Goal: Task Accomplishment & Management: Use online tool/utility

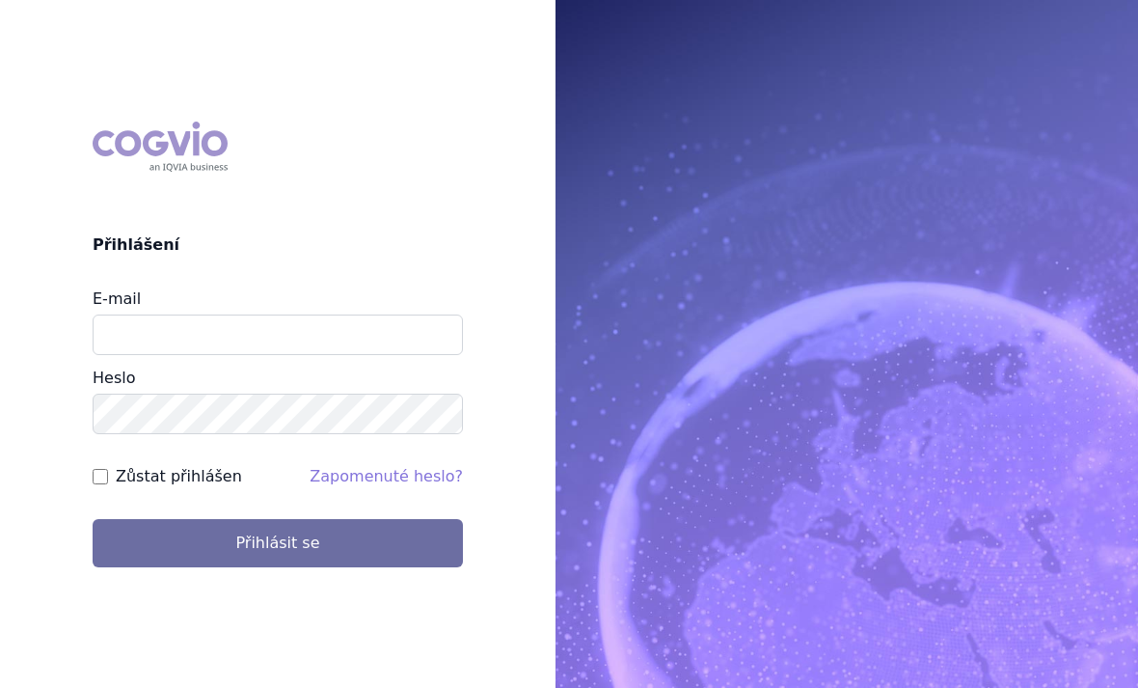
scroll to position [195, 0]
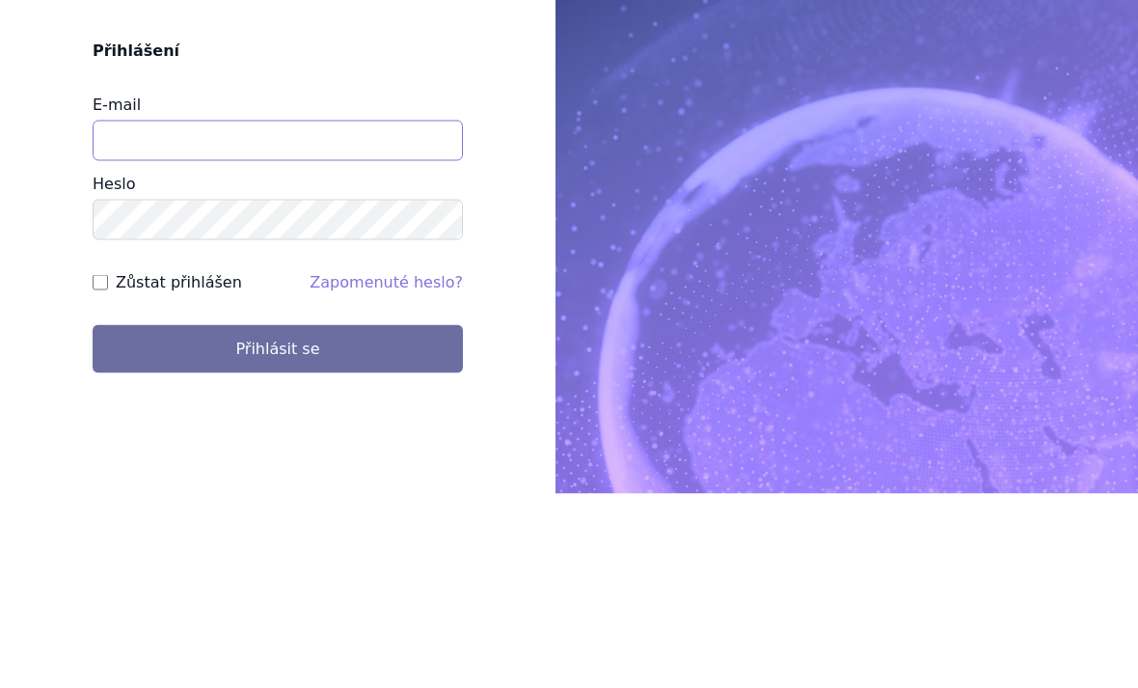
type input "[EMAIL_ADDRESS][DOMAIN_NAME]"
click at [278, 519] on button "Přihlásit se" at bounding box center [278, 543] width 370 height 48
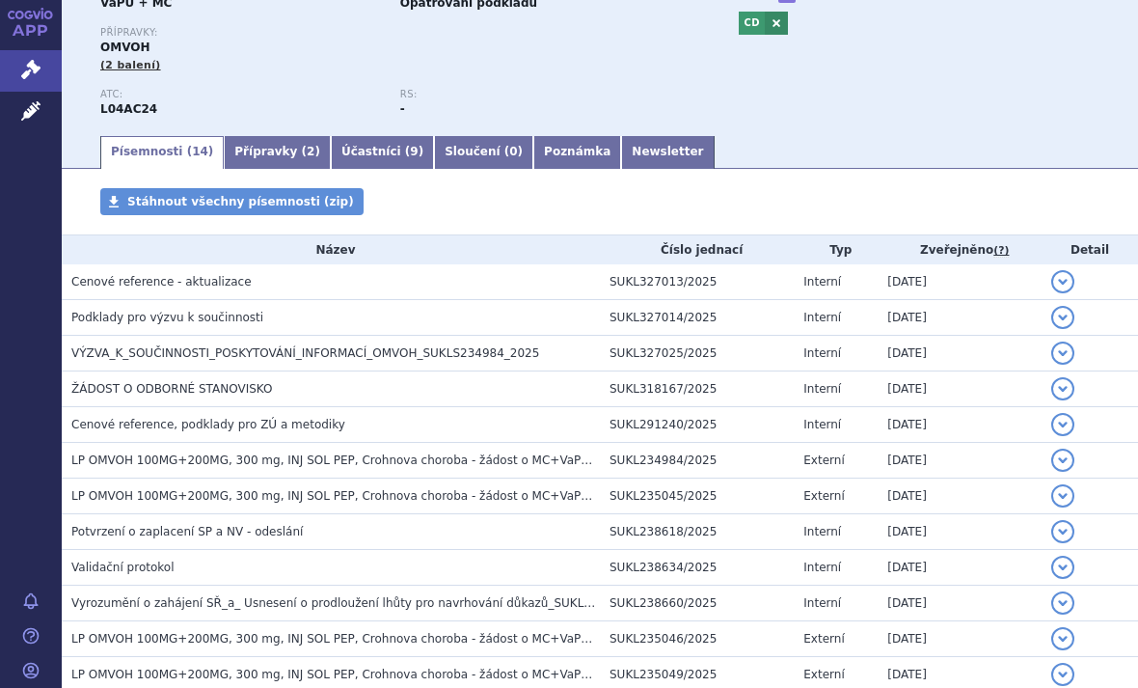
scroll to position [232, 0]
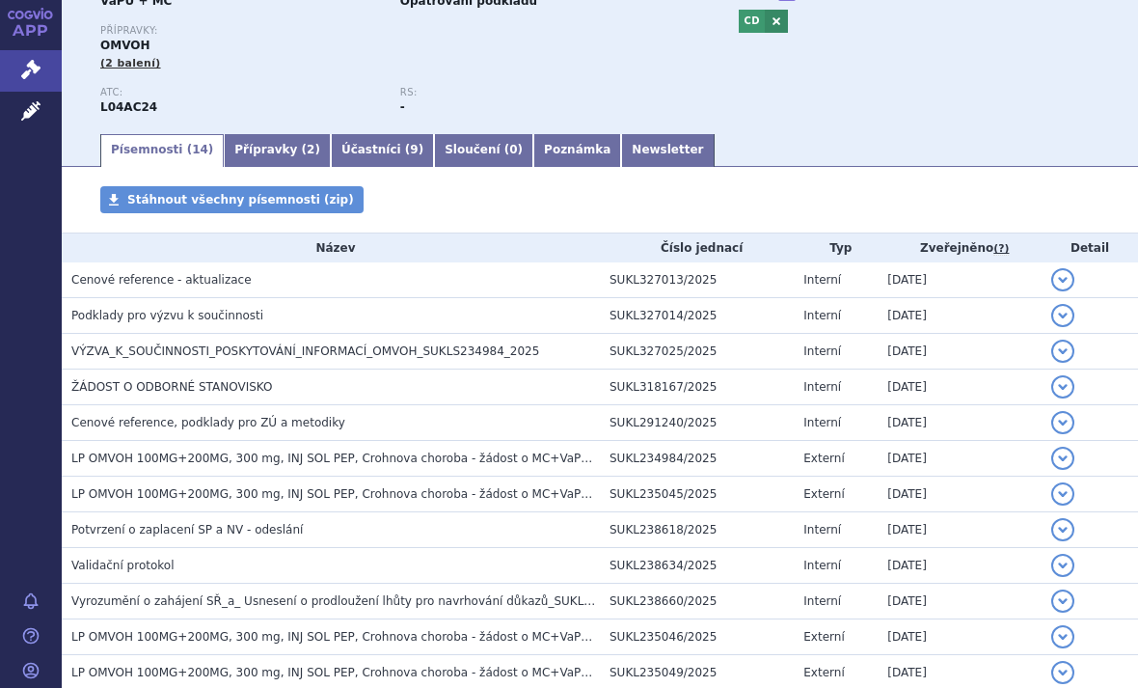
click at [102, 354] on span "VÝZVA_K_SOUČINNOSTI_POSKYTOVÁNÍ_INFORMACÍ_OMVOH_SUKLS234984_2025" at bounding box center [305, 351] width 468 height 14
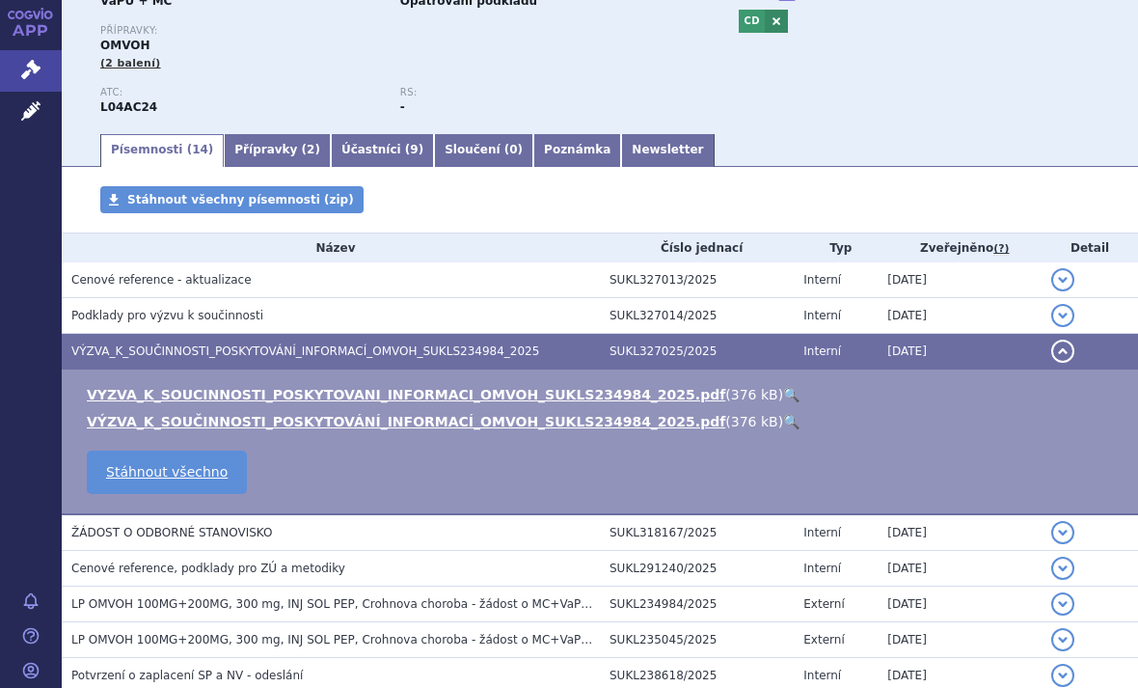
click at [629, 397] on link "VYZVA_K_SOUCINNOSTI_POSKYTOVANI_INFORMACI_OMVOH_SUKLS234984_2025.pdf" at bounding box center [406, 394] width 639 height 15
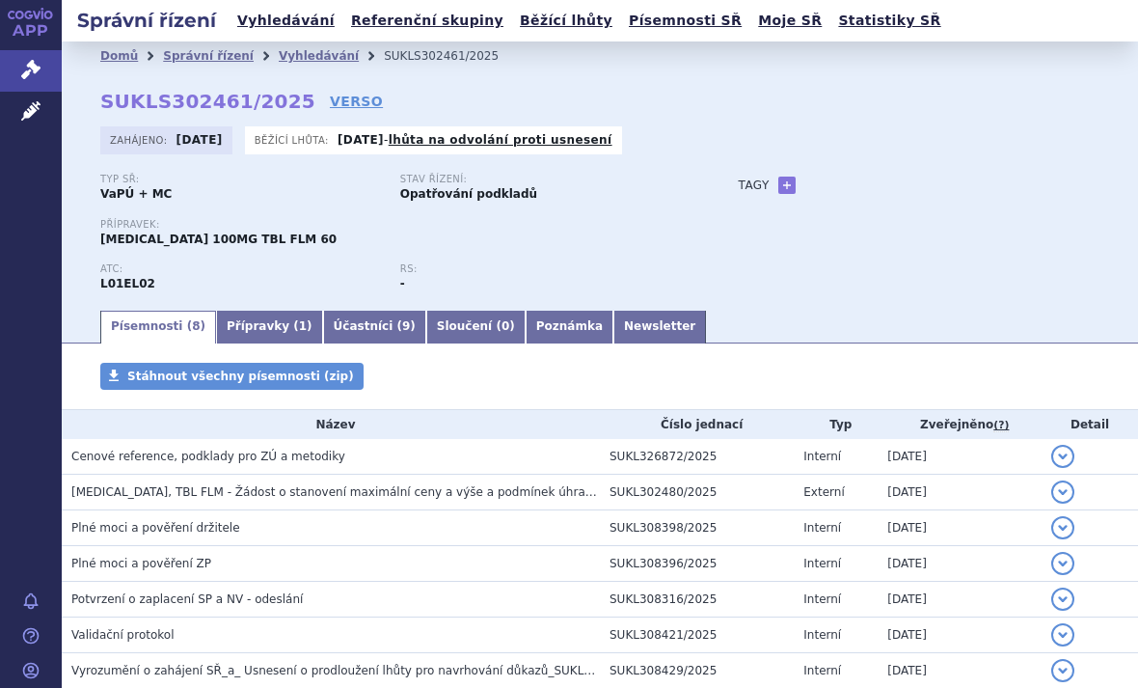
click at [484, 487] on span "CALQUENCE, TBL FLM - Žádost o stanovení maximální ceny a výše a podmínek úhrady…" at bounding box center [343, 492] width 545 height 14
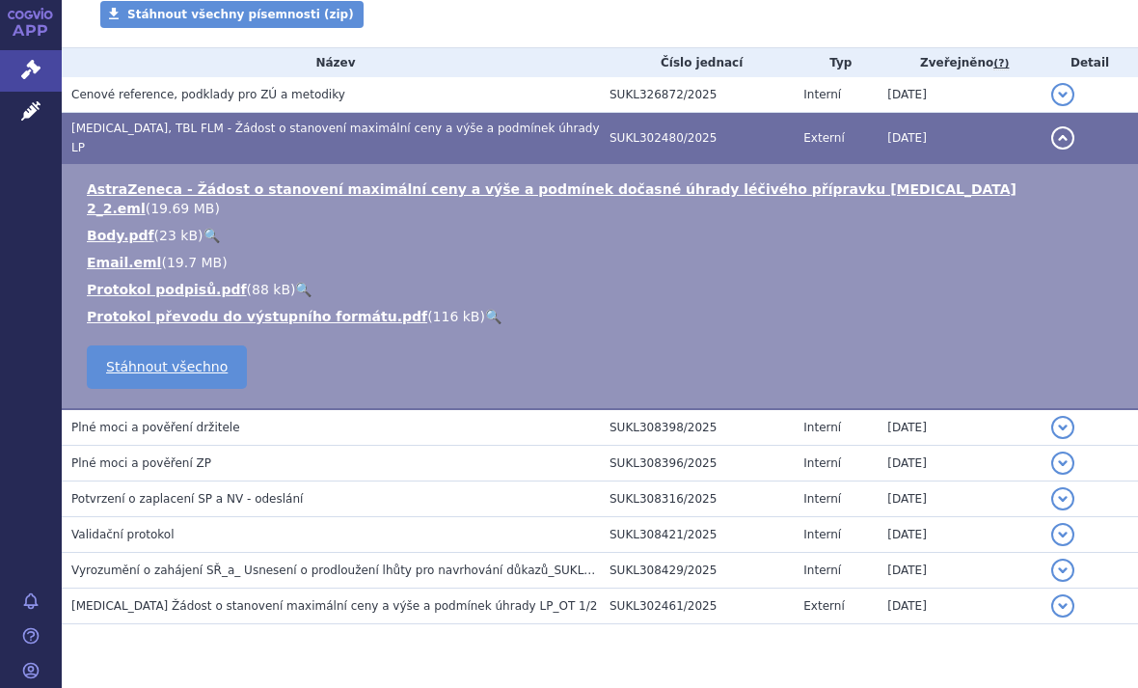
scroll to position [364, 0]
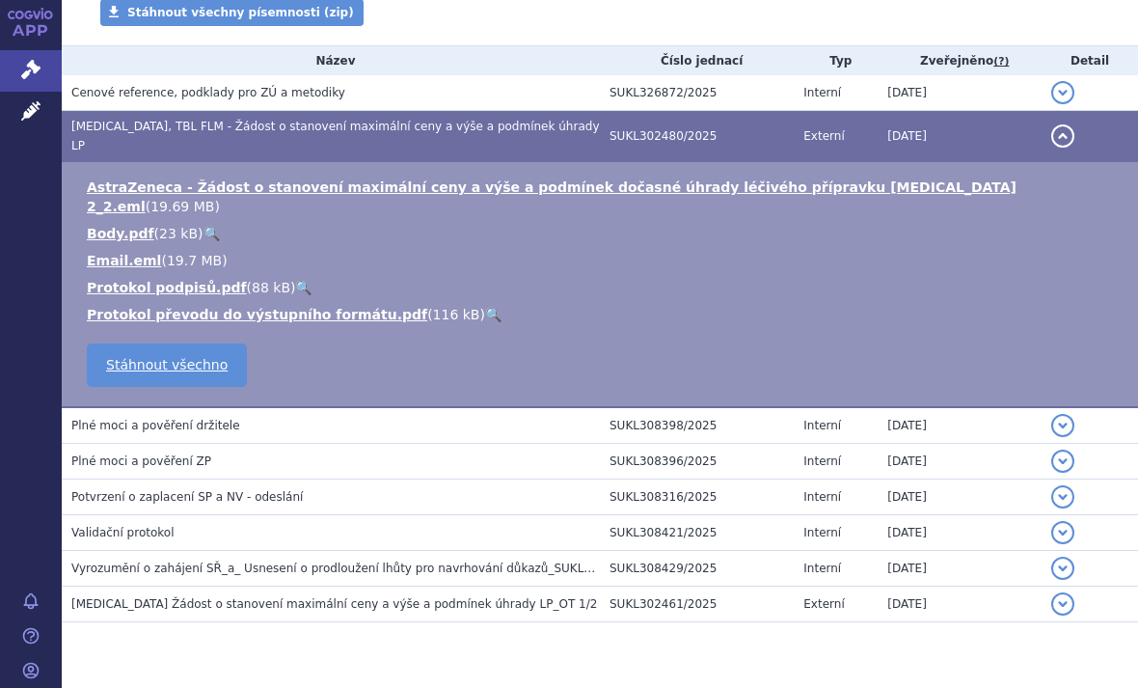
click at [515, 597] on span "CALQUENCE Žádost o stanovení maximální ceny a výše a podmínek úhrady LP_OT 1/2" at bounding box center [334, 604] width 526 height 14
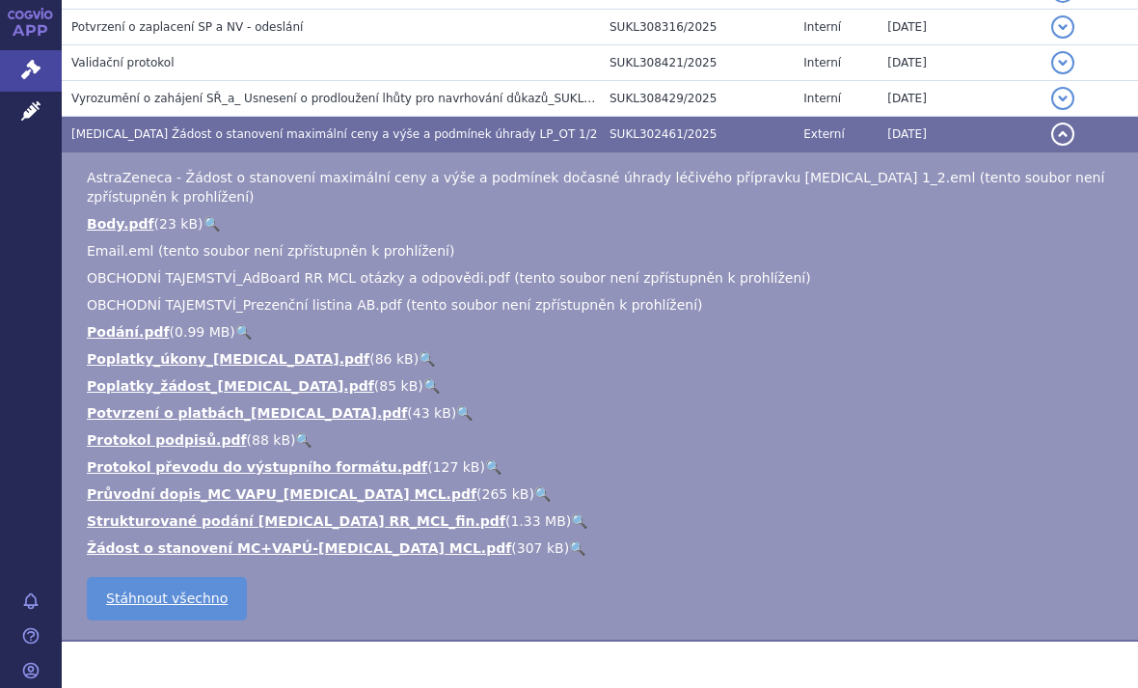
scroll to position [575, 0]
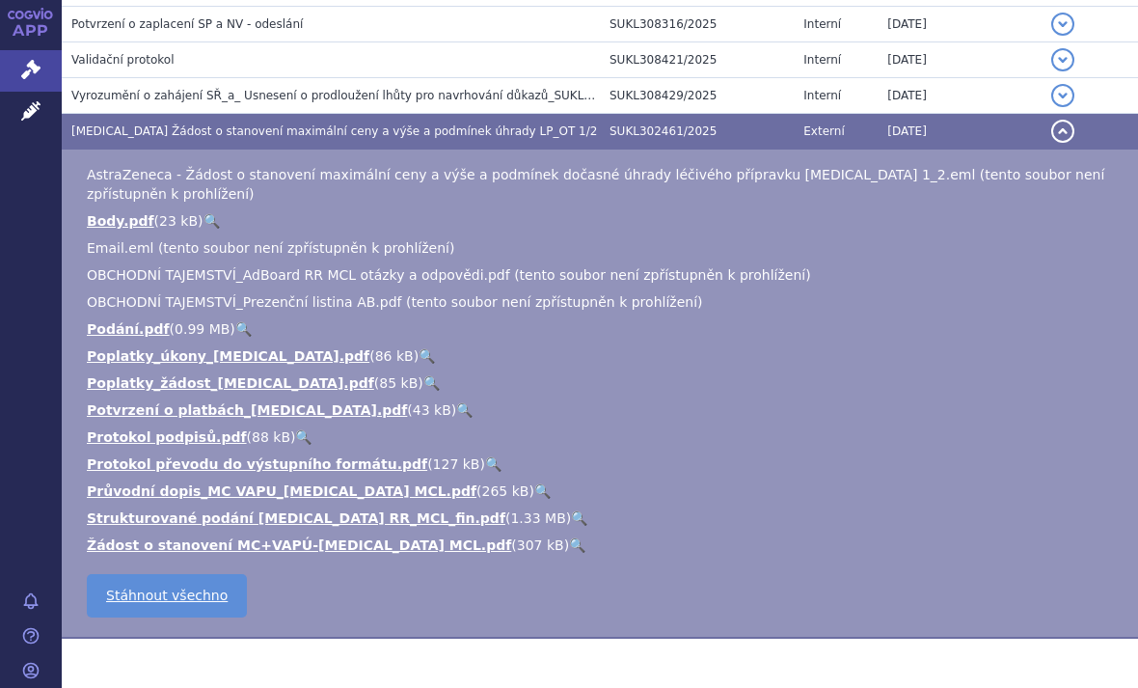
click at [349, 498] on link "Průvodní dopis_MC VAPU_CALQUENCE MCL.pdf" at bounding box center [282, 490] width 390 height 15
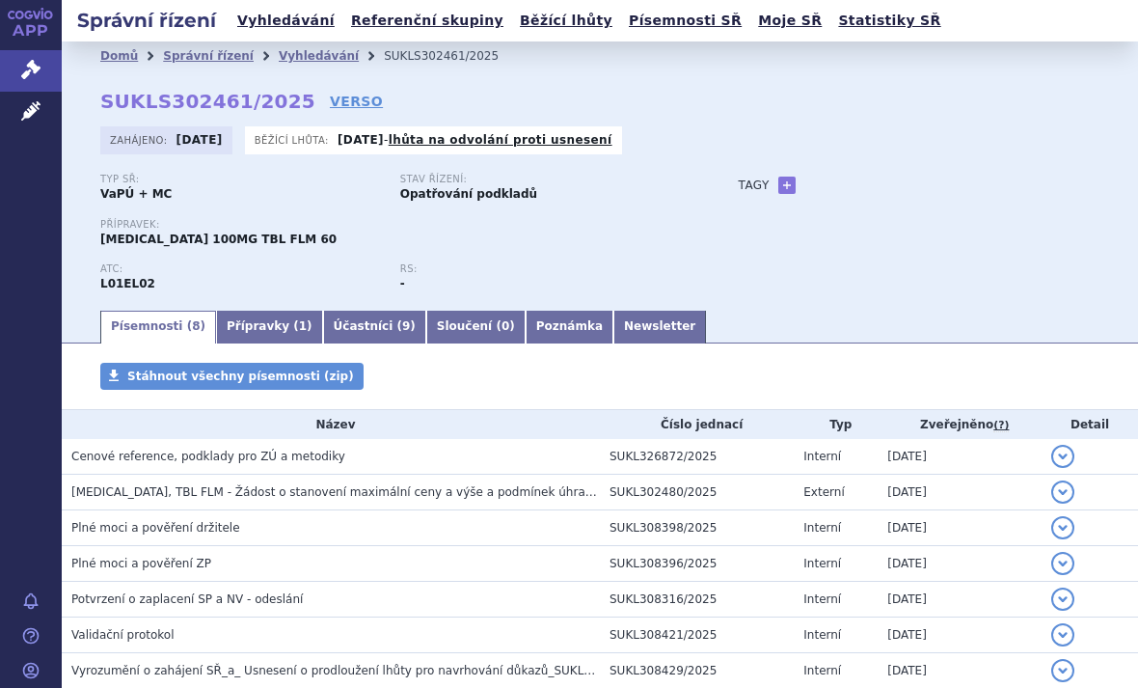
scroll to position [0, 0]
click at [794, 177] on link "+" at bounding box center [786, 185] width 17 height 17
click at [870, 188] on span at bounding box center [874, 185] width 139 height 25
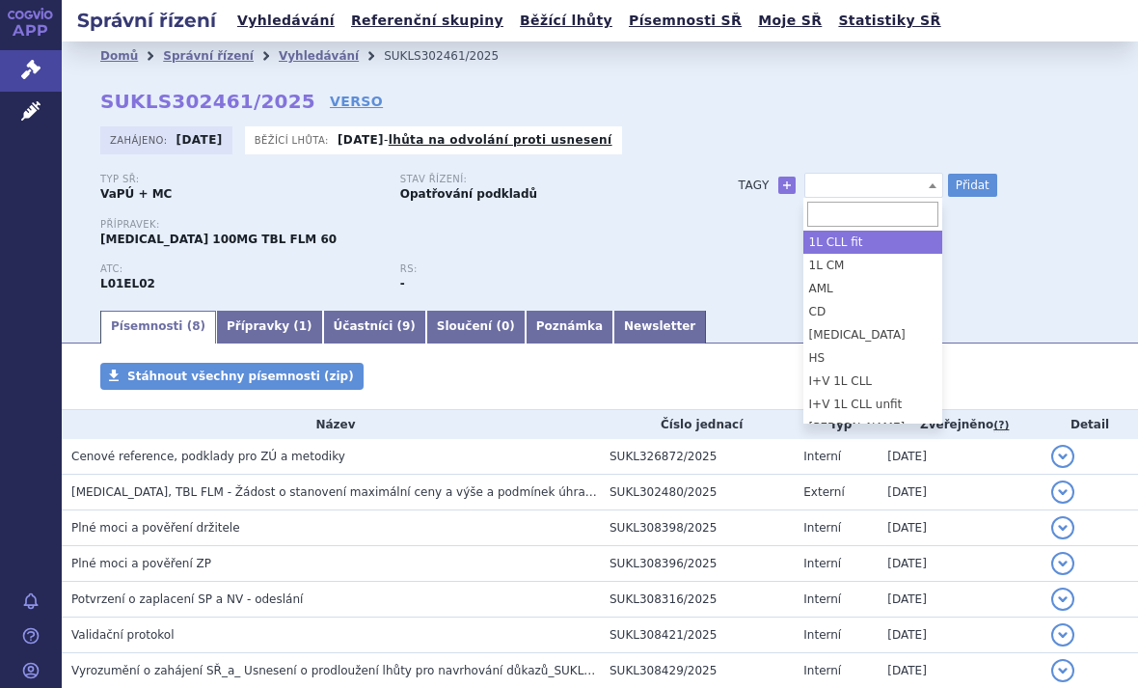
click at [874, 214] on input "search" at bounding box center [872, 214] width 131 height 25
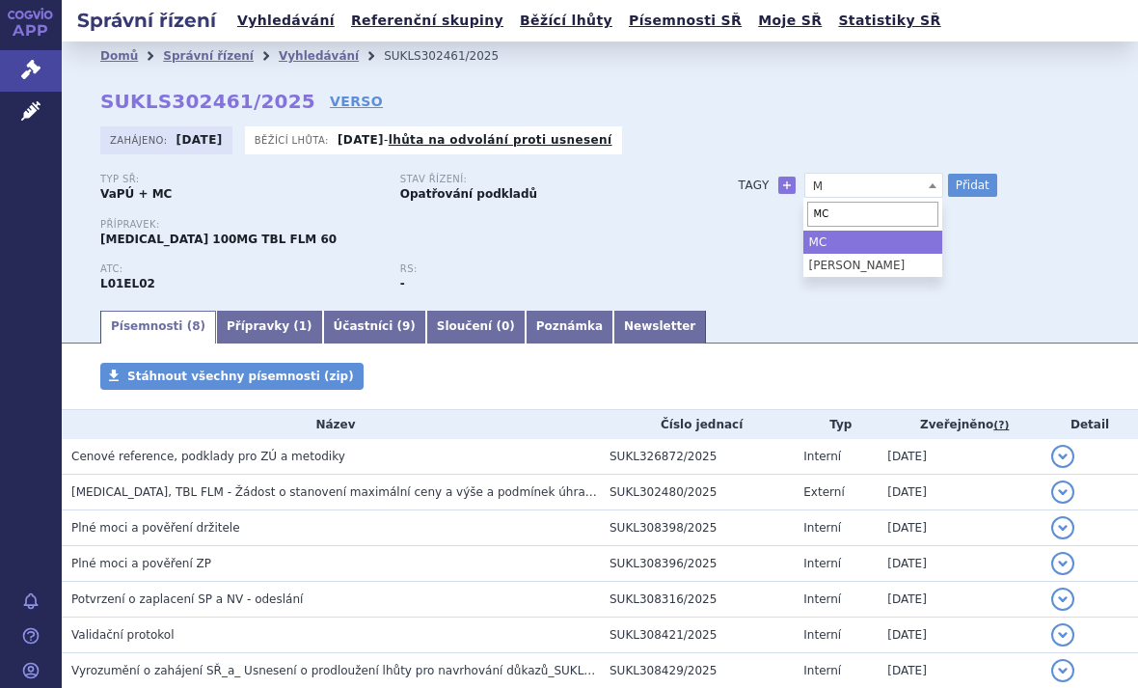
type input "MCL"
select select "MCL"
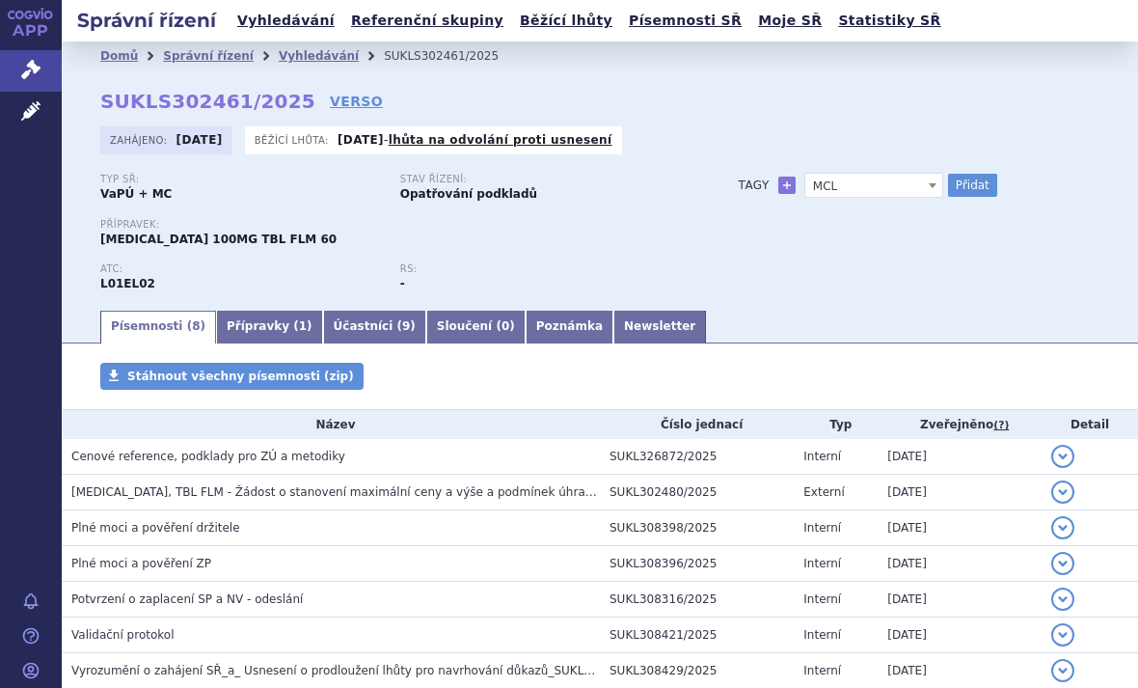
click at [980, 189] on button "Přidat" at bounding box center [972, 185] width 49 height 23
select select
